Goal: Communication & Community: Answer question/provide support

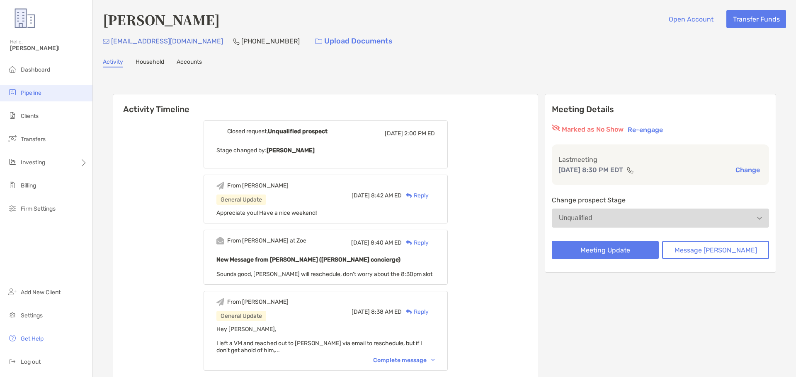
drag, startPoint x: 0, startPoint y: 0, endPoint x: 15, endPoint y: 93, distance: 94.4
click at [15, 93] on img at bounding box center [12, 92] width 10 height 10
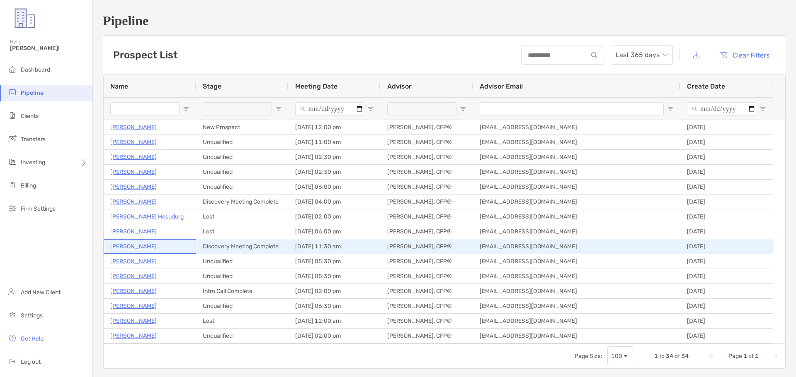
click at [140, 246] on p "[PERSON_NAME]" at bounding box center [133, 247] width 46 height 10
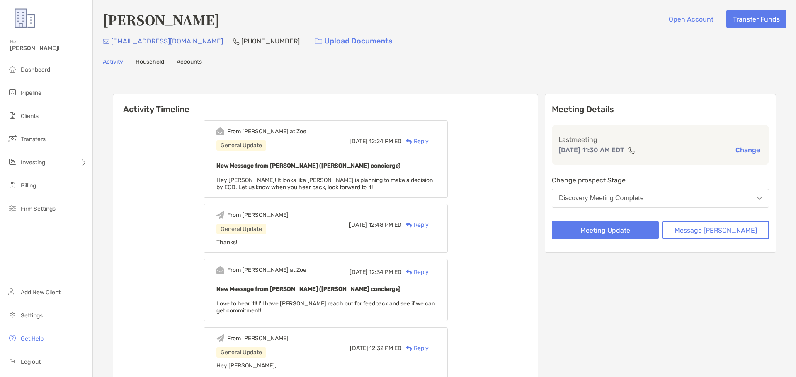
click at [428, 139] on div "Reply" at bounding box center [415, 141] width 27 height 9
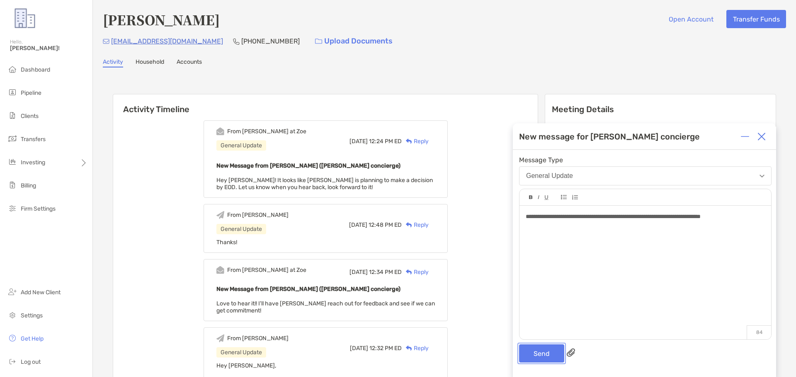
click at [554, 360] on button "Send" at bounding box center [541, 354] width 45 height 18
